Goal: Transaction & Acquisition: Book appointment/travel/reservation

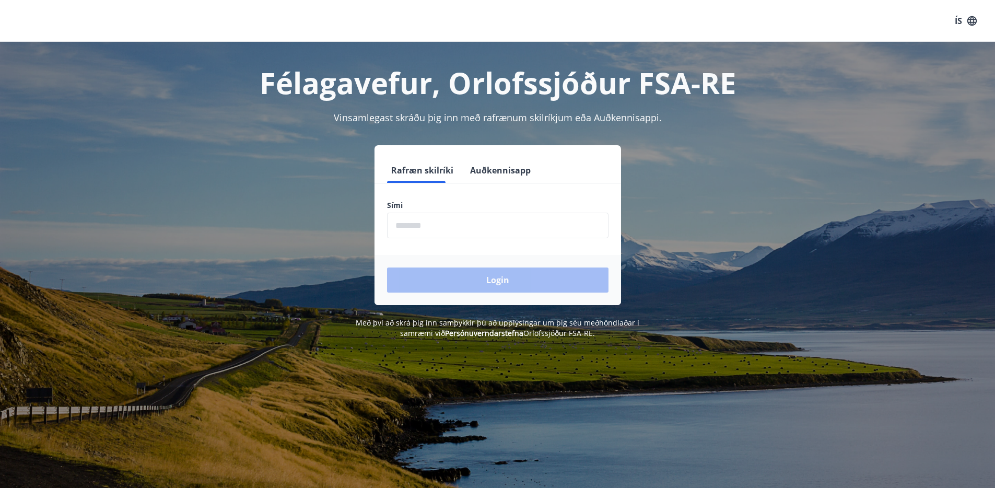
click at [499, 231] on input "phone" at bounding box center [498, 226] width 222 height 26
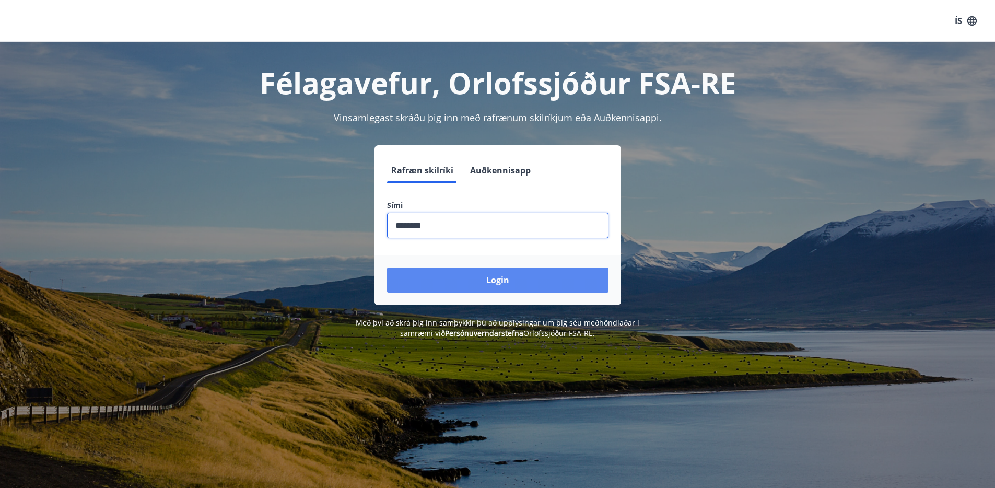
type input "********"
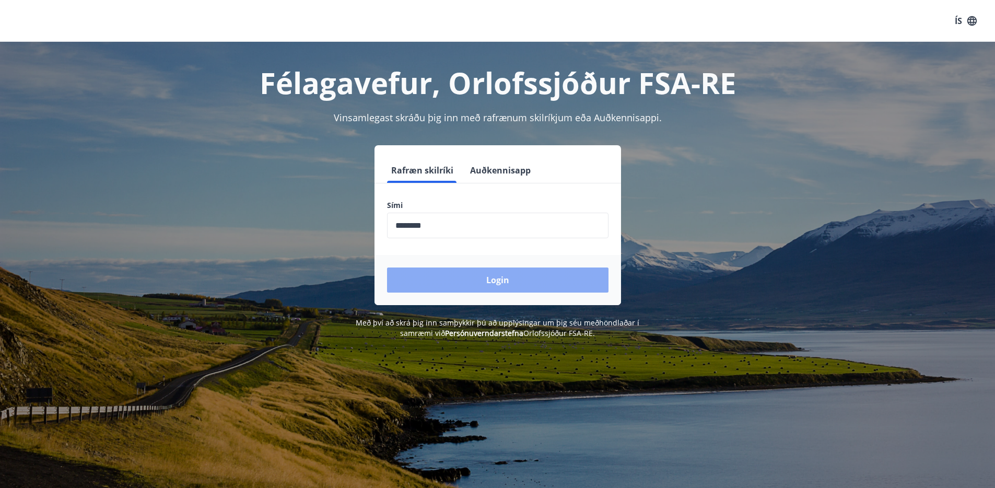
click at [504, 284] on button "Login" at bounding box center [498, 280] width 222 height 25
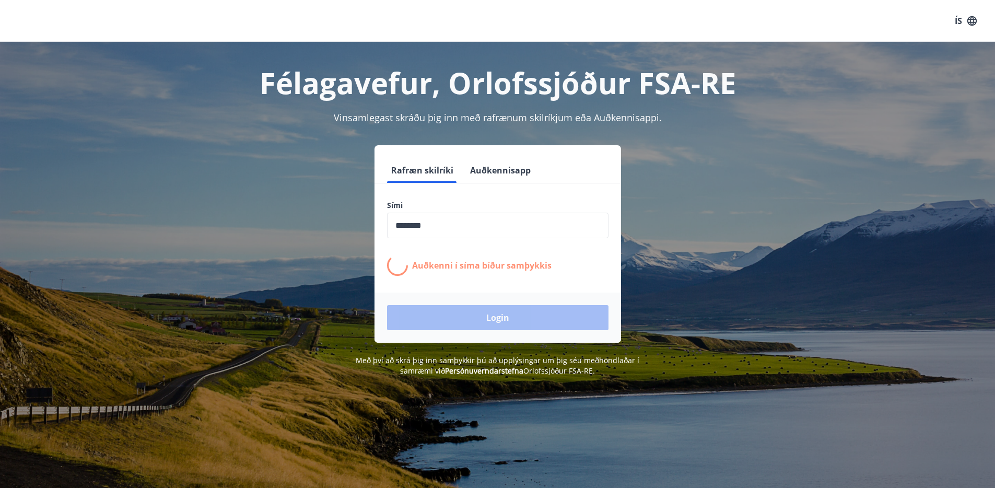
click at [434, 265] on p "Auðkenni í síma bíður samþykkis" at bounding box center [482, 265] width 140 height 11
drag, startPoint x: 434, startPoint y: 265, endPoint x: 546, endPoint y: 261, distance: 111.4
click at [546, 261] on p "Auðkenni í síma bíður samþykkis" at bounding box center [482, 265] width 140 height 11
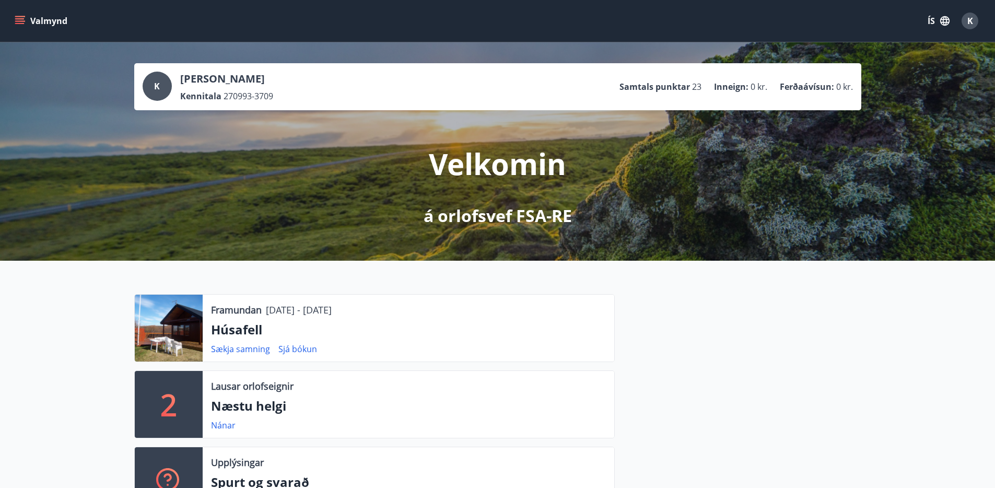
click at [68, 14] on button "Valmynd" at bounding box center [42, 20] width 59 height 19
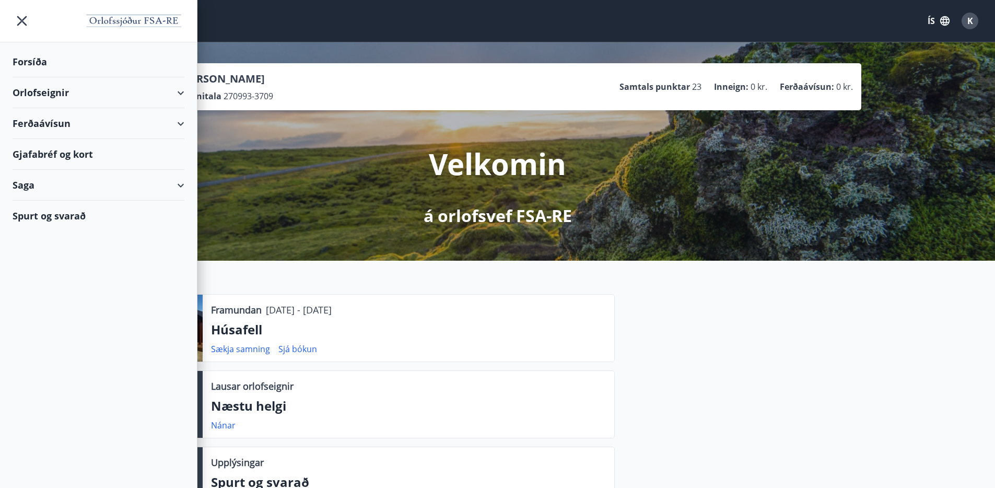
click at [74, 91] on div "Orlofseignir" at bounding box center [99, 92] width 172 height 31
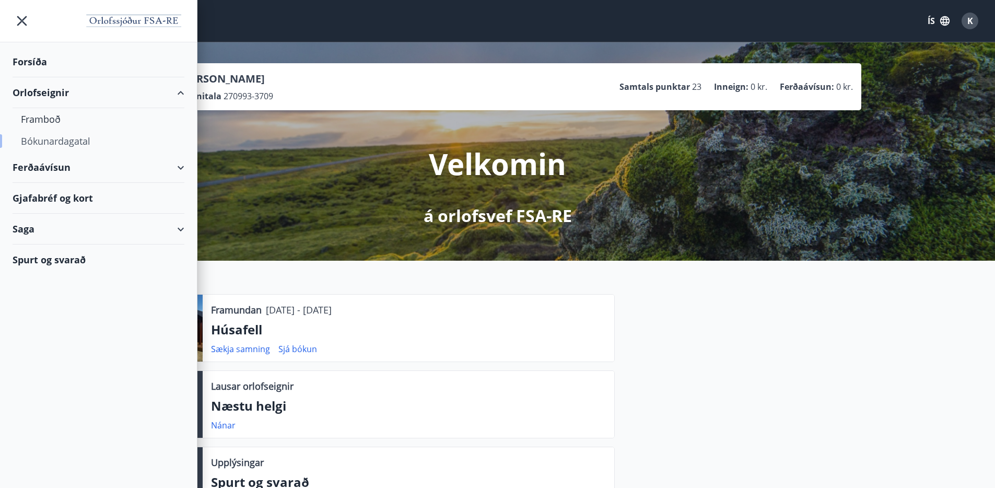
click at [61, 142] on div "Bókunardagatal" at bounding box center [98, 141] width 155 height 22
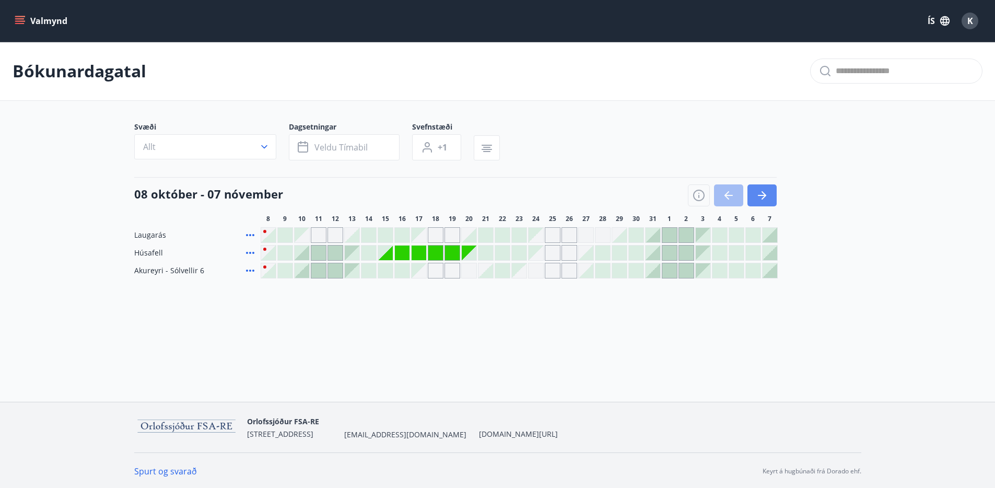
click at [760, 194] on icon "button" at bounding box center [762, 195] width 13 height 13
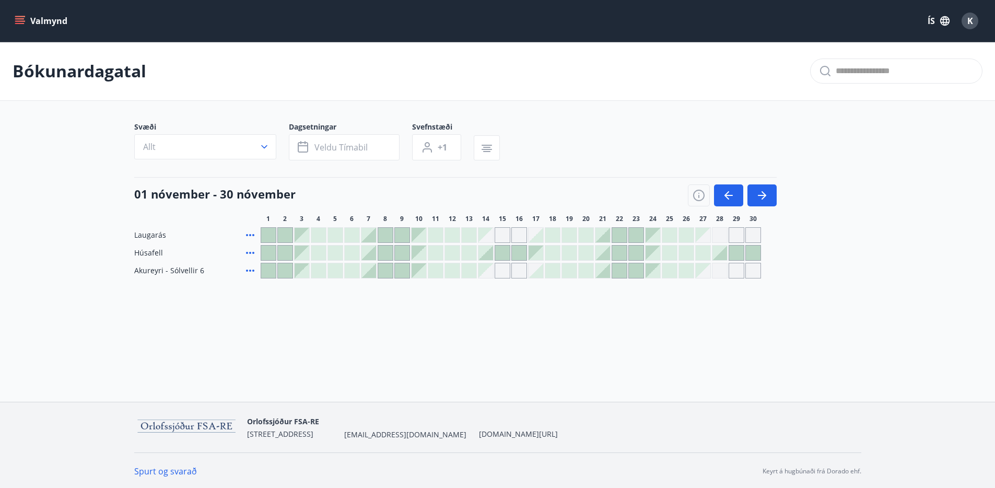
click at [374, 236] on div at bounding box center [369, 235] width 15 height 15
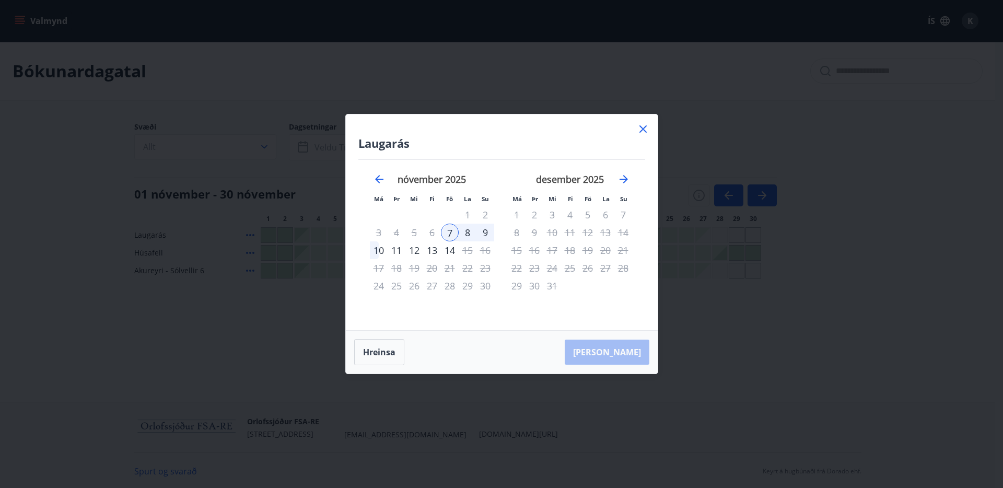
click at [645, 129] on icon at bounding box center [643, 129] width 13 height 13
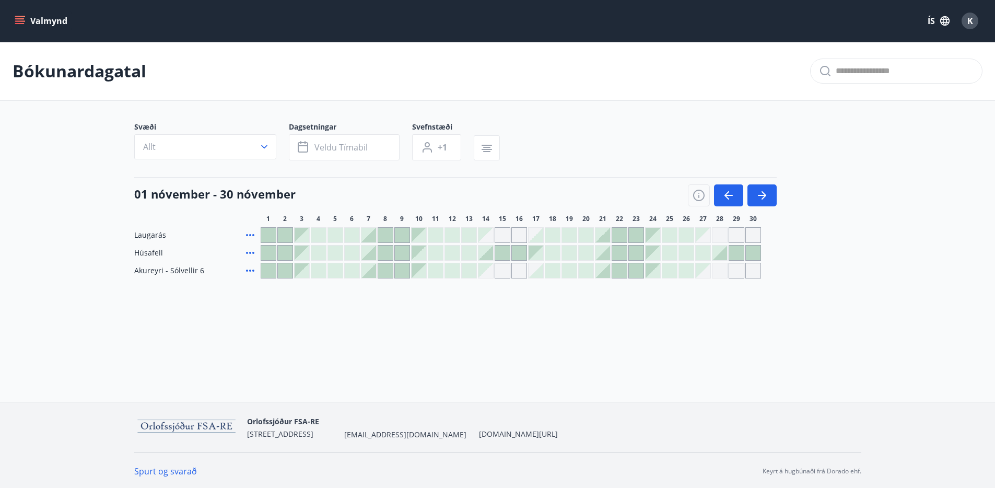
click at [782, 194] on div "[DATE] - [DATE] 1 2 3 4 5 6 7 8 9 10 11 12 13 14 15 16 17 18 19 20 21 22 23 24 …" at bounding box center [497, 200] width 727 height 46
click at [771, 193] on button "button" at bounding box center [762, 195] width 29 height 22
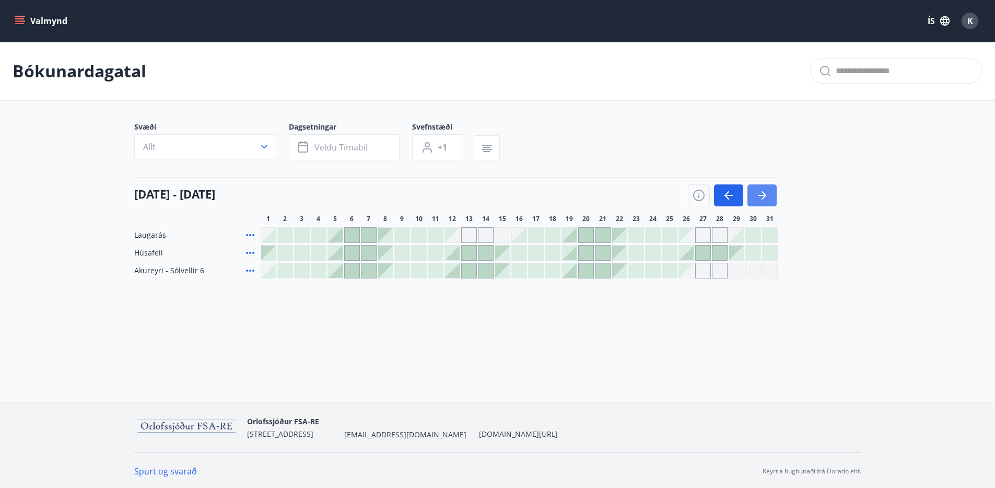
click at [771, 193] on button "button" at bounding box center [762, 195] width 29 height 22
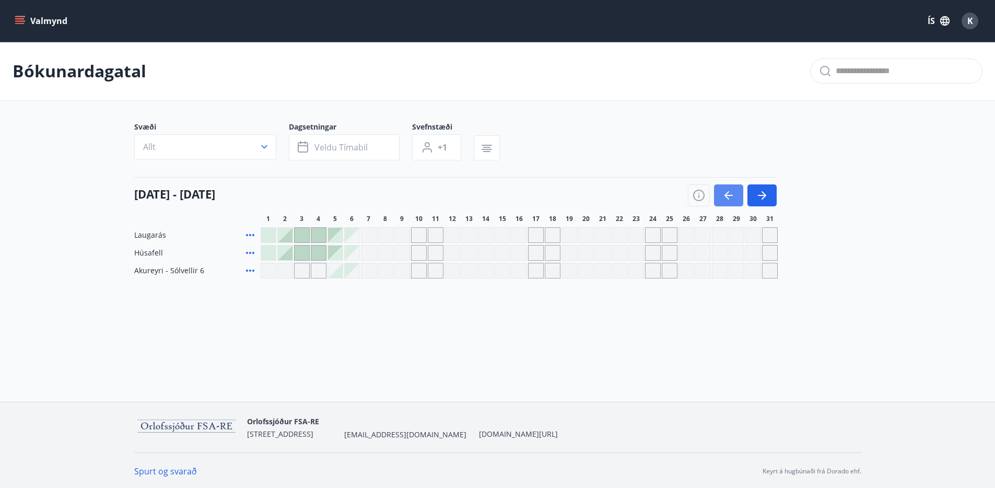
click at [724, 195] on icon "button" at bounding box center [729, 195] width 13 height 13
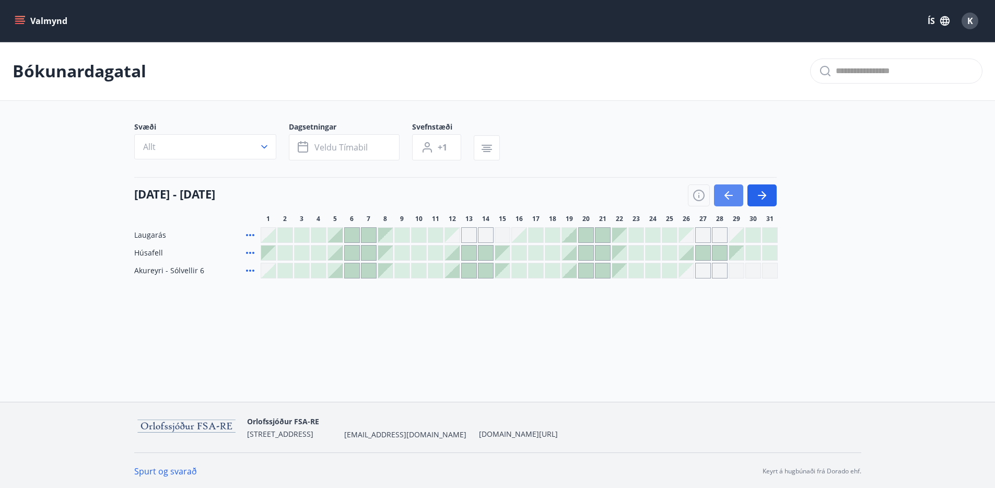
click at [725, 189] on icon "button" at bounding box center [729, 195] width 13 height 13
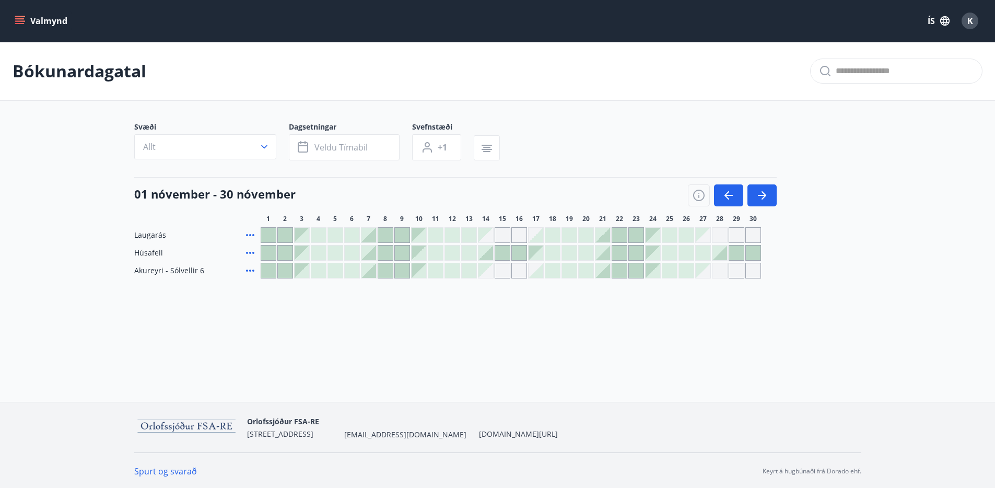
click at [700, 310] on div "Bókunardagatal Svæði Allt Dagsetningar Veldu tímabil Svefnstæði +1 [DATE] - [DA…" at bounding box center [497, 181] width 995 height 278
click at [704, 273] on div "Gráir dagar eru ekki bókanlegir" at bounding box center [703, 270] width 15 height 15
